Goal: Task Accomplishment & Management: Use online tool/utility

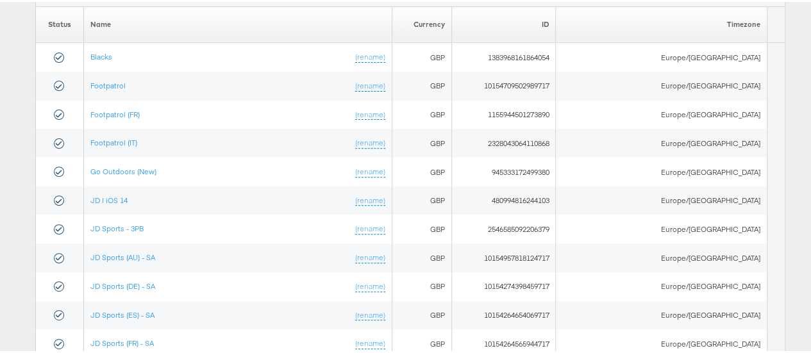
scroll to position [253, 0]
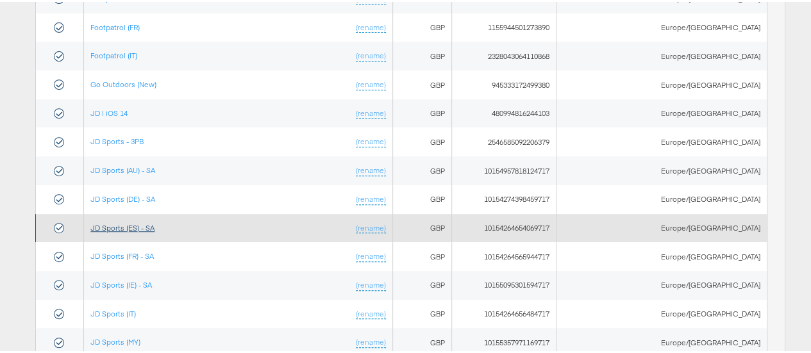
click at [136, 221] on link "JD Sports (ES) - SA" at bounding box center [122, 226] width 64 height 10
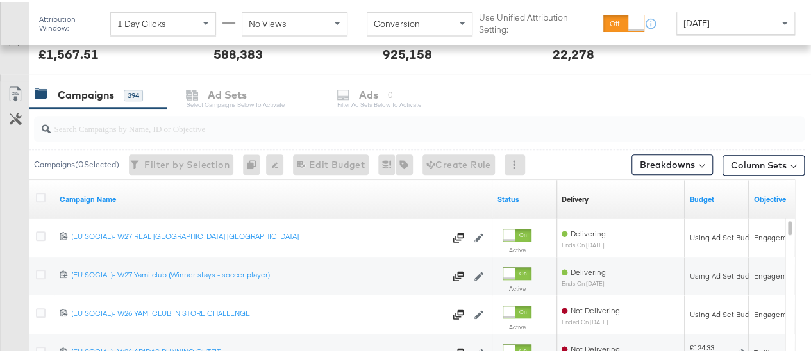
scroll to position [506, 0]
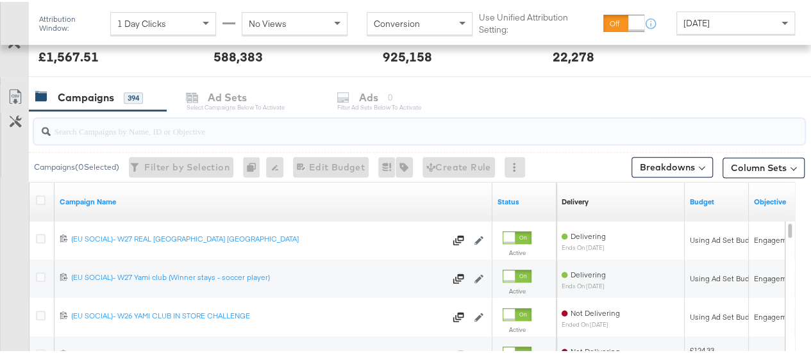
click at [324, 122] on input "search" at bounding box center [394, 124] width 687 height 25
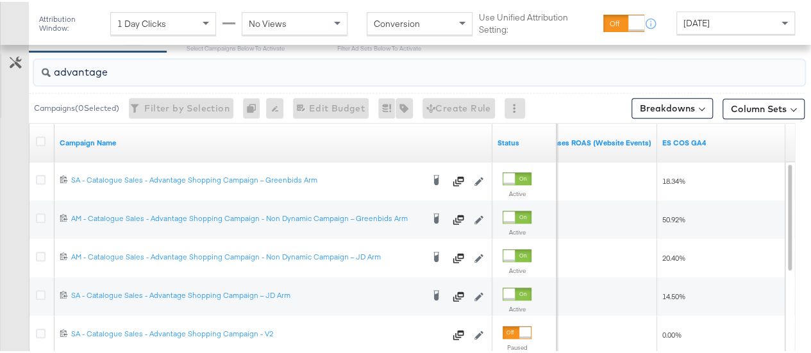
scroll to position [541, 0]
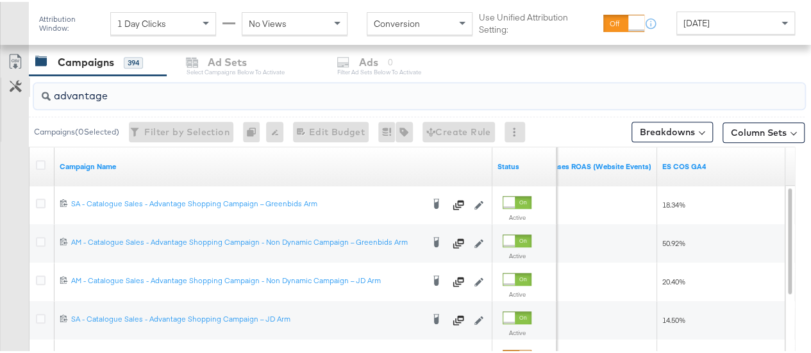
drag, startPoint x: 115, startPoint y: 90, endPoint x: 19, endPoint y: 90, distance: 96.2
click at [19, 90] on div "advantage Campaigns ( 0 Selected) Filter by Selection Filter 0 campaigns 0 Rena…" at bounding box center [402, 302] width 805 height 456
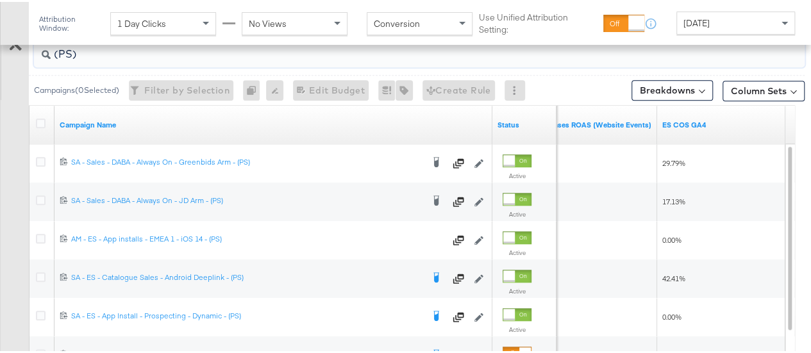
scroll to position [610, 0]
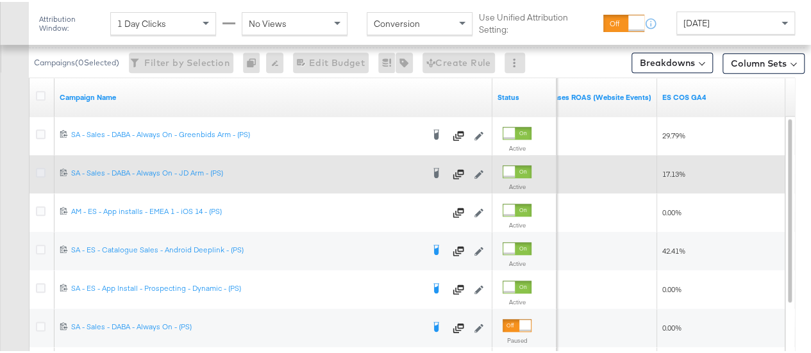
type input "(PS)"
click at [38, 171] on icon at bounding box center [41, 171] width 10 height 10
click at [0, 0] on input "checkbox" at bounding box center [0, 0] width 0 height 0
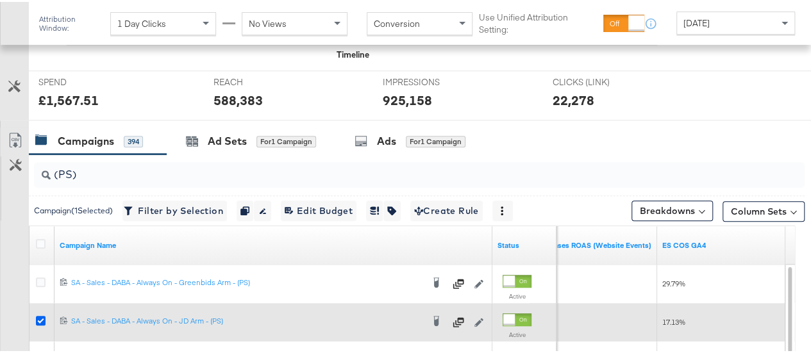
scroll to position [460, 0]
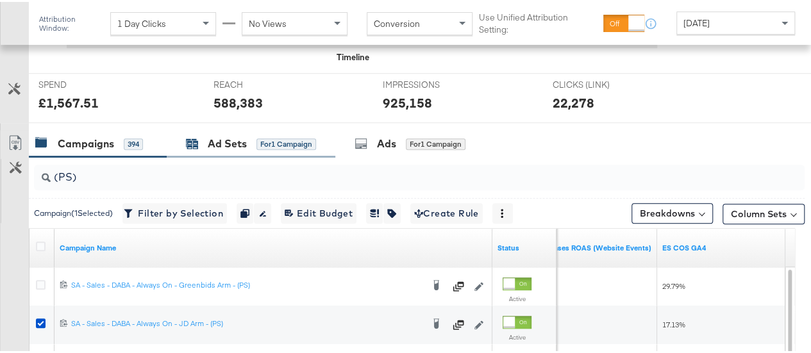
click at [226, 141] on div "Ad Sets" at bounding box center [227, 142] width 39 height 15
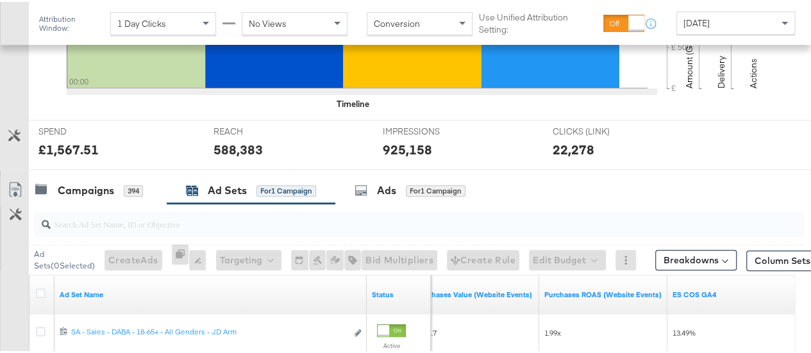
scroll to position [410, 0]
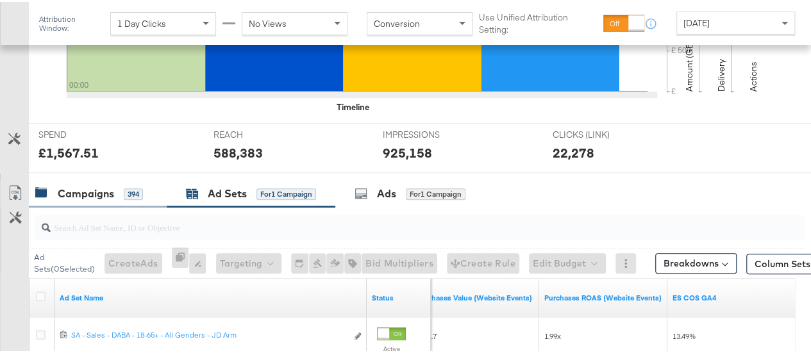
click at [77, 189] on div "Campaigns" at bounding box center [86, 192] width 56 height 15
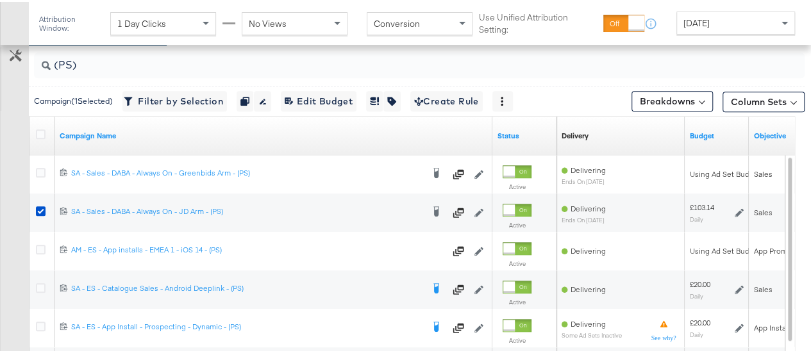
scroll to position [601, 0]
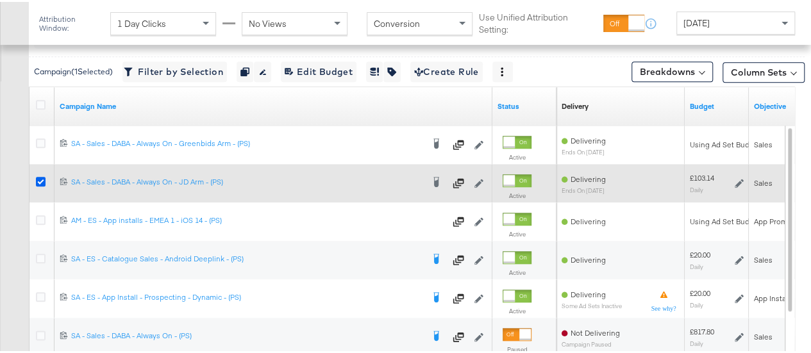
click at [38, 179] on icon at bounding box center [41, 180] width 10 height 10
click at [0, 0] on input "checkbox" at bounding box center [0, 0] width 0 height 0
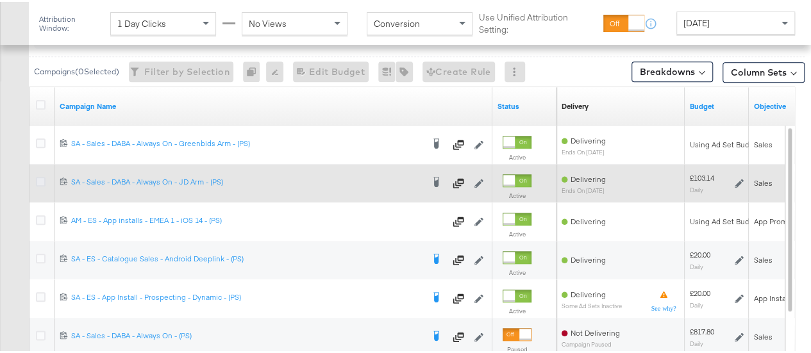
scroll to position [517, 0]
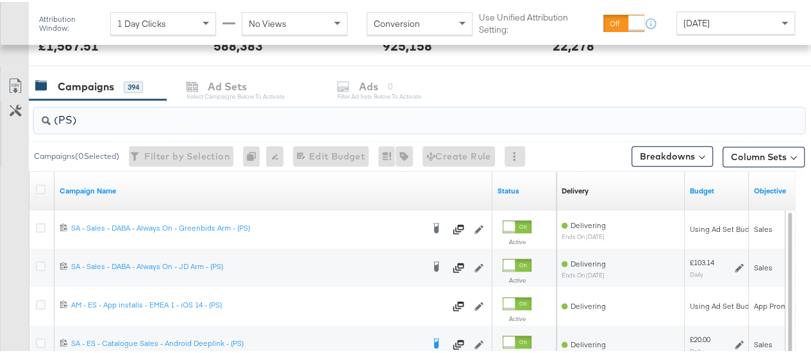
click at [74, 116] on input "(PS)" at bounding box center [394, 113] width 687 height 25
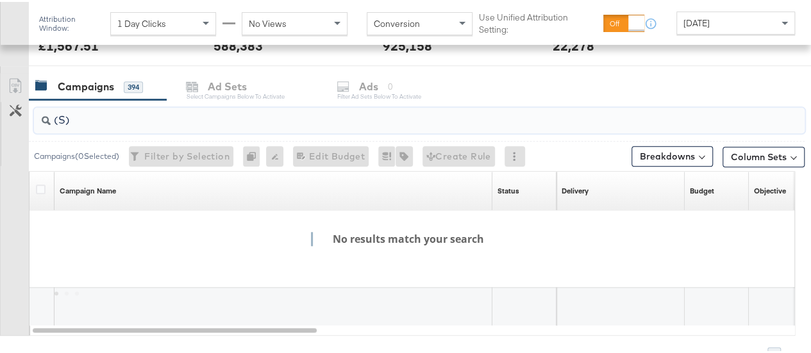
type input "(SR)"
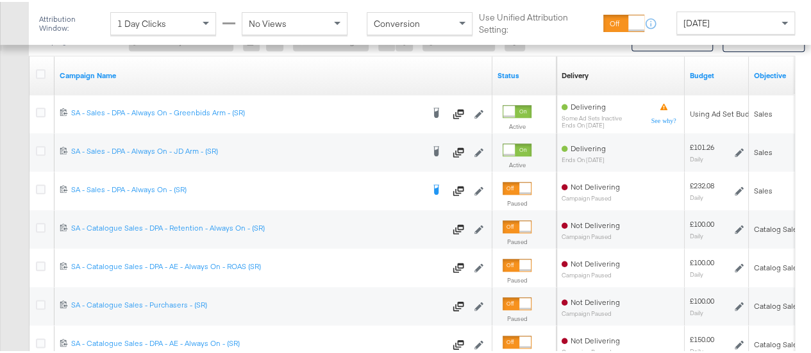
scroll to position [646, 0]
